Goal: Register for event/course

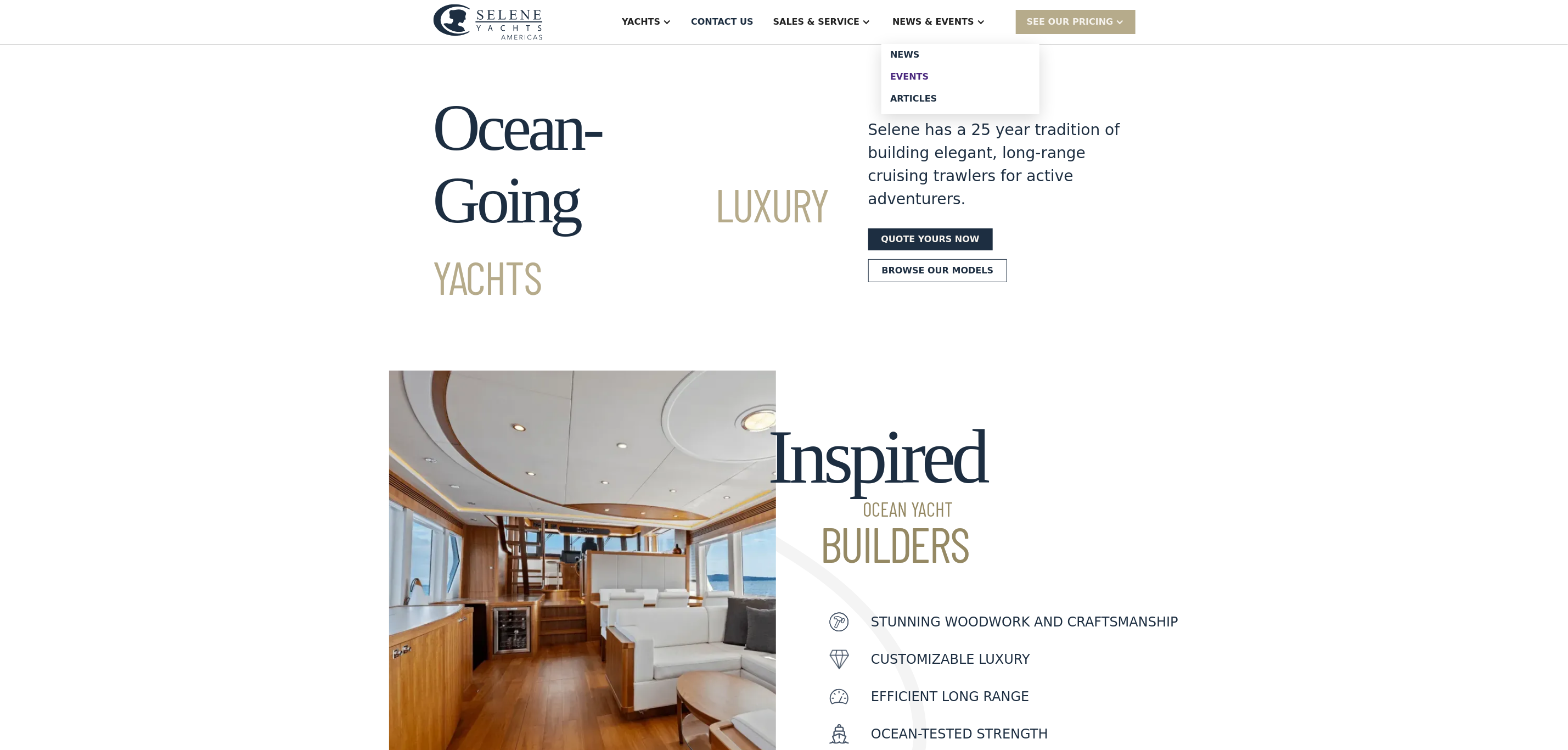
click at [944, 68] on link "Events" at bounding box center [961, 77] width 158 height 22
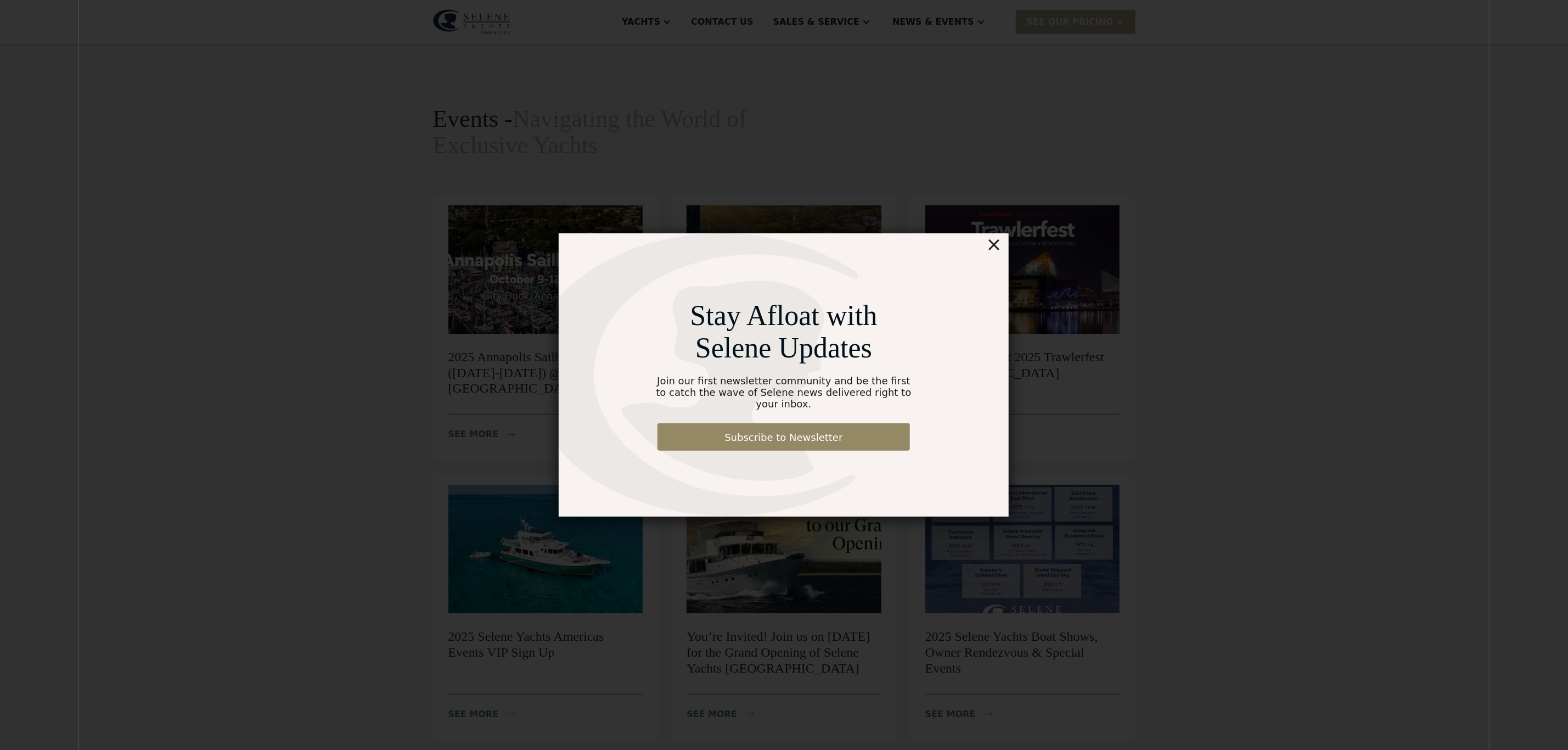
click at [999, 251] on div "×" at bounding box center [994, 244] width 16 height 22
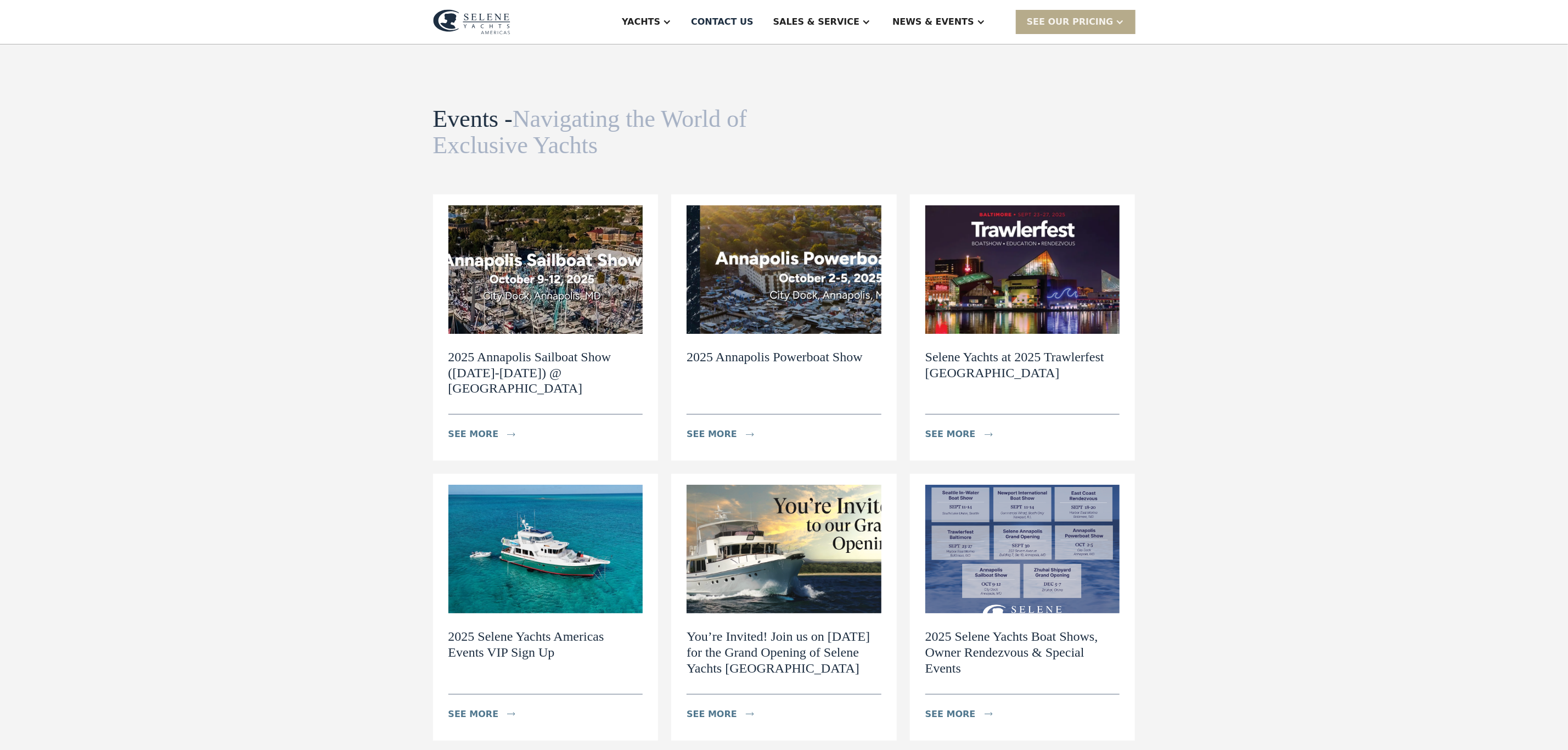
click at [565, 265] on img at bounding box center [546, 269] width 195 height 129
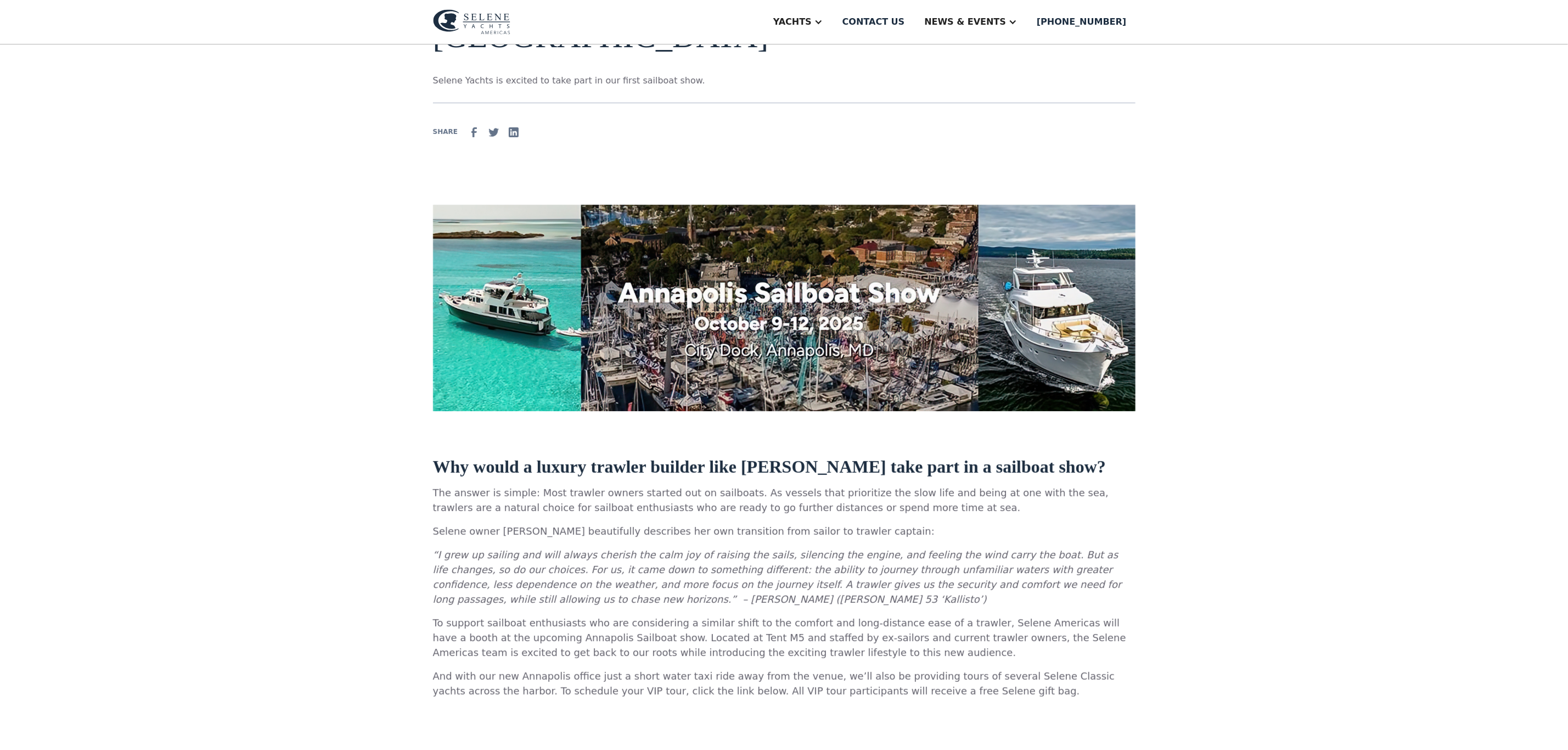
scroll to position [247, 0]
